Goal: Transaction & Acquisition: Purchase product/service

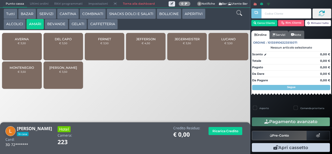
click at [67, 41] on span "DEL CAPO" at bounding box center [63, 39] width 17 height 4
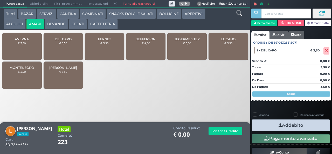
click at [68, 41] on span "DEL CAPO" at bounding box center [63, 39] width 17 height 4
click at [292, 124] on button "Addebito" at bounding box center [291, 125] width 78 height 12
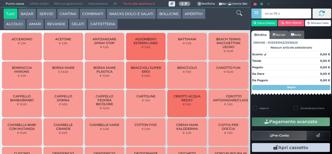
type input "a4 ae 09 af"
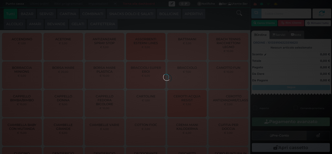
click at [163, 74] on div at bounding box center [166, 77] width 6 height 6
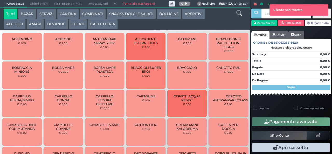
click at [59, 26] on button "BEVANDE" at bounding box center [56, 24] width 23 height 10
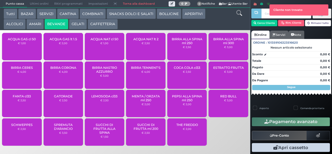
click at [261, 31] on link "Ordine" at bounding box center [260, 35] width 18 height 8
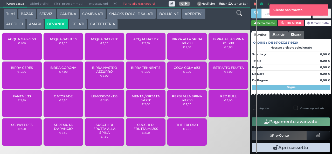
click at [264, 23] on button "Cerca Cliente" at bounding box center [264, 23] width 26 height 6
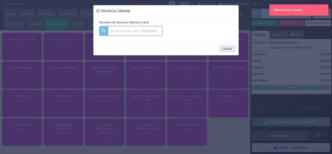
click at [127, 32] on input "text" at bounding box center [135, 31] width 54 height 10
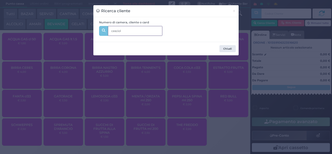
type input "cascioli"
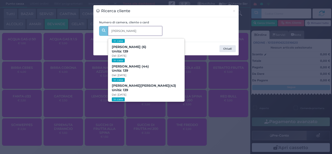
scroll to position [24, 0]
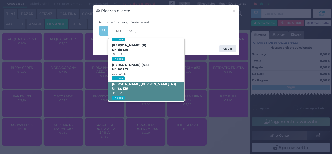
click at [144, 89] on span "Laura Cascioli (43) Unità: 139 Dal: 17/08/2025 In casa" at bounding box center [146, 90] width 76 height 19
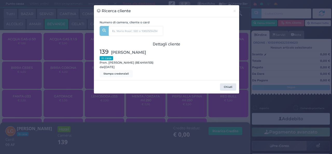
click at [99, 118] on div "Ricerca cliente × Numero di camera, cliente o card cascioli Manuel Rita (11) Un…" at bounding box center [166, 77] width 332 height 154
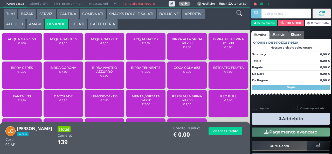
click at [100, 50] on div "ACQUA NAT cl 50 € 1,00" at bounding box center [104, 46] width 39 height 27
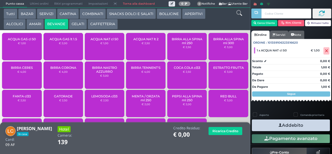
click at [279, 127] on icon "button" at bounding box center [280, 124] width 3 height 5
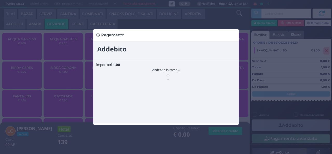
scroll to position [0, 0]
